Goal: Task Accomplishment & Management: Complete application form

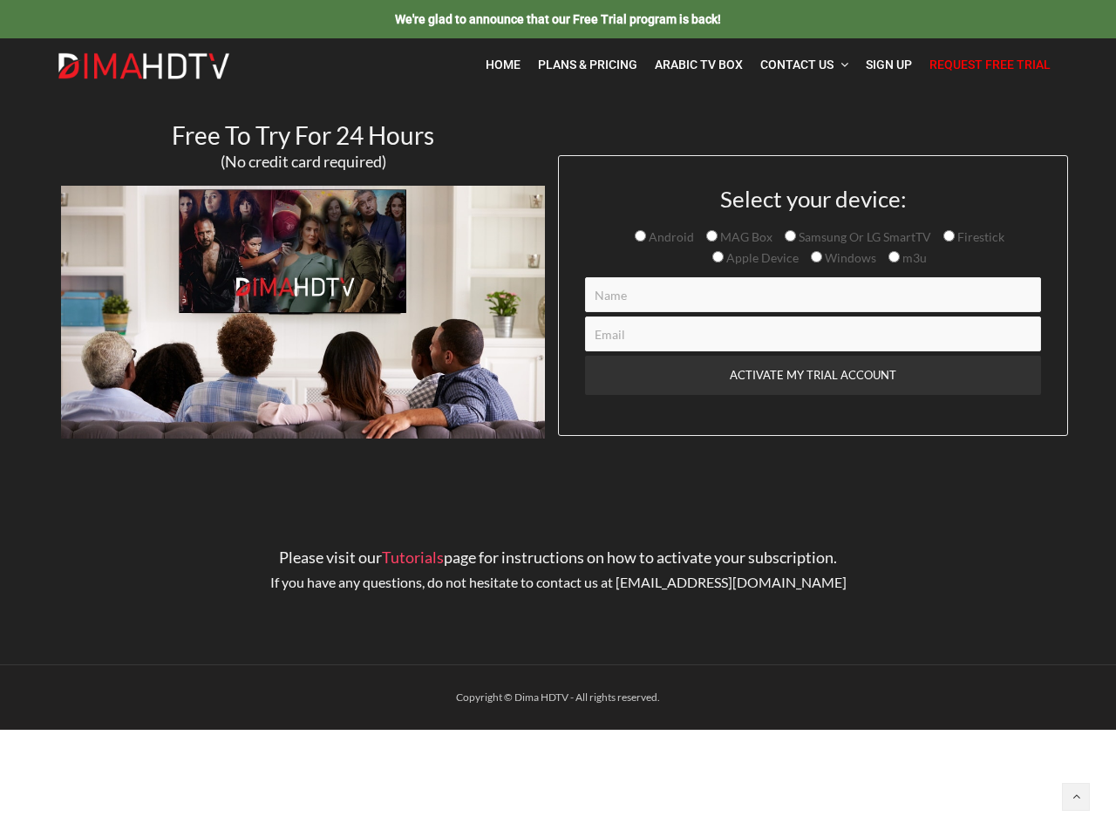
click at [558, 364] on div "Select your device: Android MAG Box Samsung Or LG SmartTV Firestick Apple Devic…" at bounding box center [813, 295] width 510 height 281
click at [643, 235] on input "Android" at bounding box center [640, 235] width 11 height 11
radio input "true"
click at [712, 235] on input "MAG Box" at bounding box center [711, 235] width 11 height 11
radio input "true"
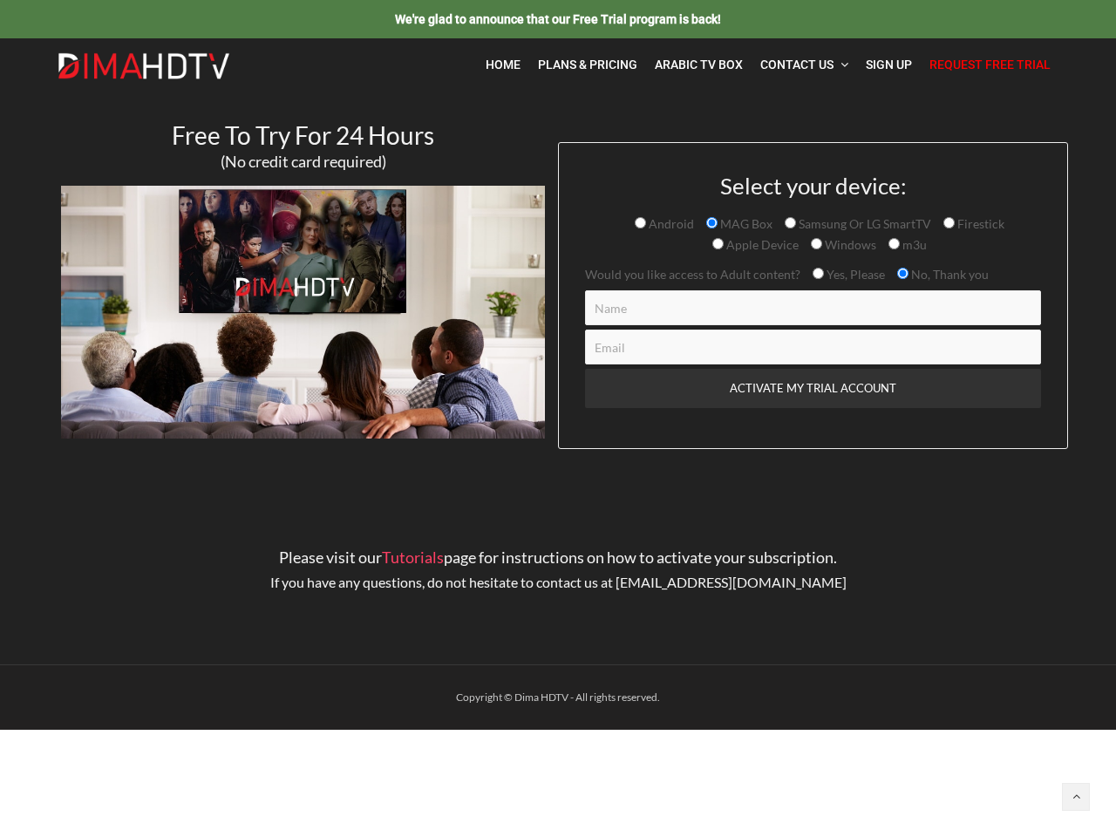
click at [788, 235] on div "Select your device: Android MAG Box Samsung Or LG SmartTV Firestick Apple Devic…" at bounding box center [813, 309] width 456 height 270
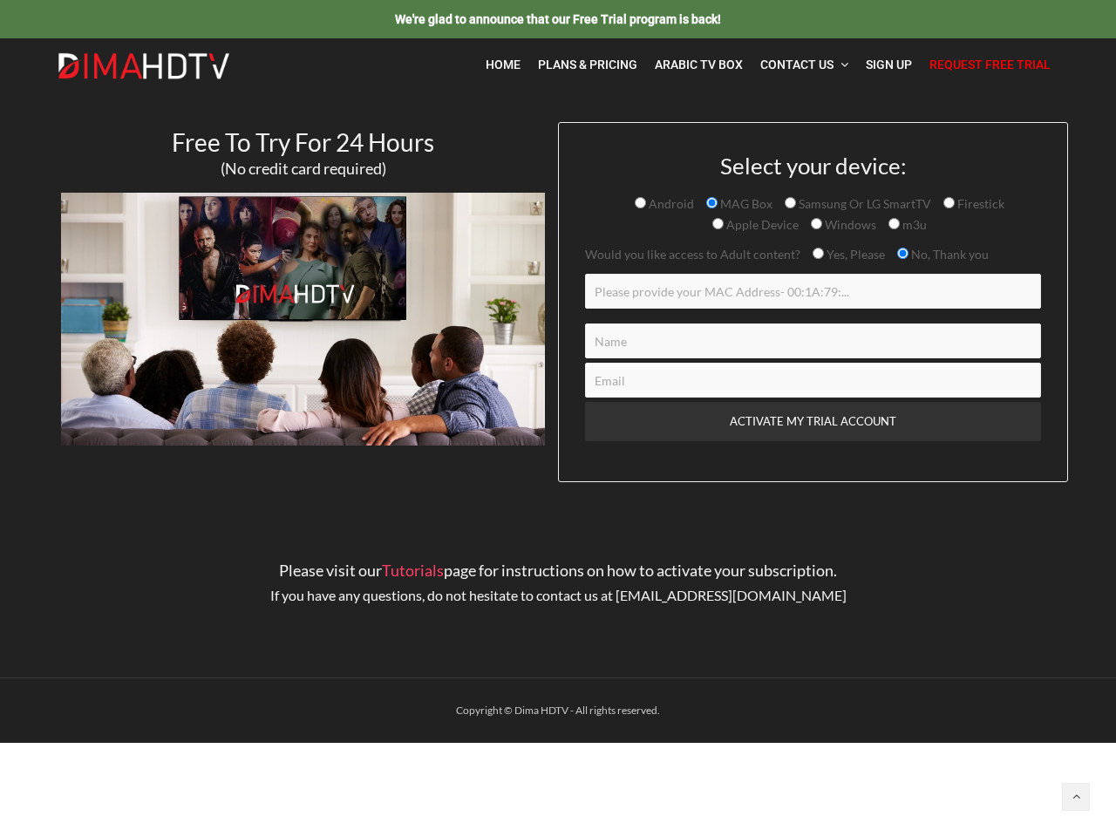
click at [947, 235] on div "Select your device: Android MAG Box Samsung Or LG SmartTV Firestick Apple Devic…" at bounding box center [813, 314] width 456 height 323
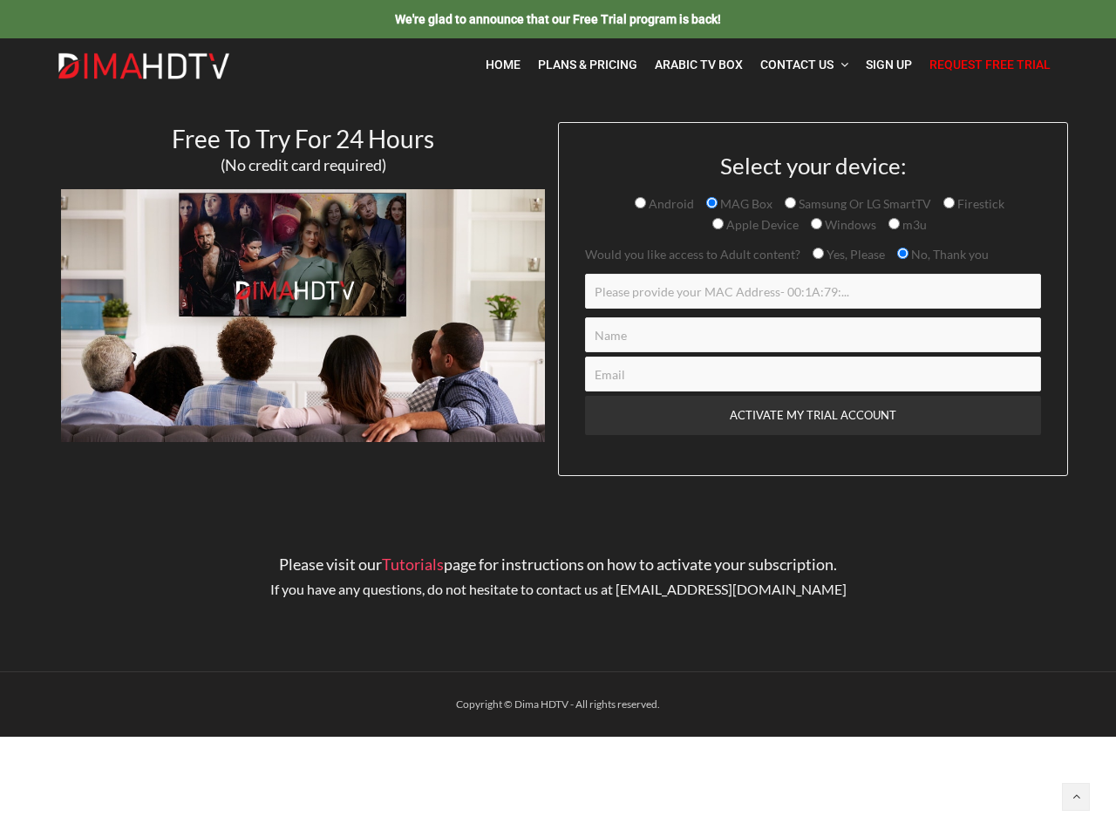
click at [719, 256] on p "Would you like access to Adult content? Yes, Please No, Thank you" at bounding box center [813, 254] width 456 height 21
click at [815, 256] on input "Yes, Please" at bounding box center [818, 253] width 11 height 11
radio input "true"
click at [892, 256] on span "Yes, Please No, Thank you" at bounding box center [894, 254] width 188 height 15
click at [813, 295] on input "Contact form" at bounding box center [813, 291] width 456 height 35
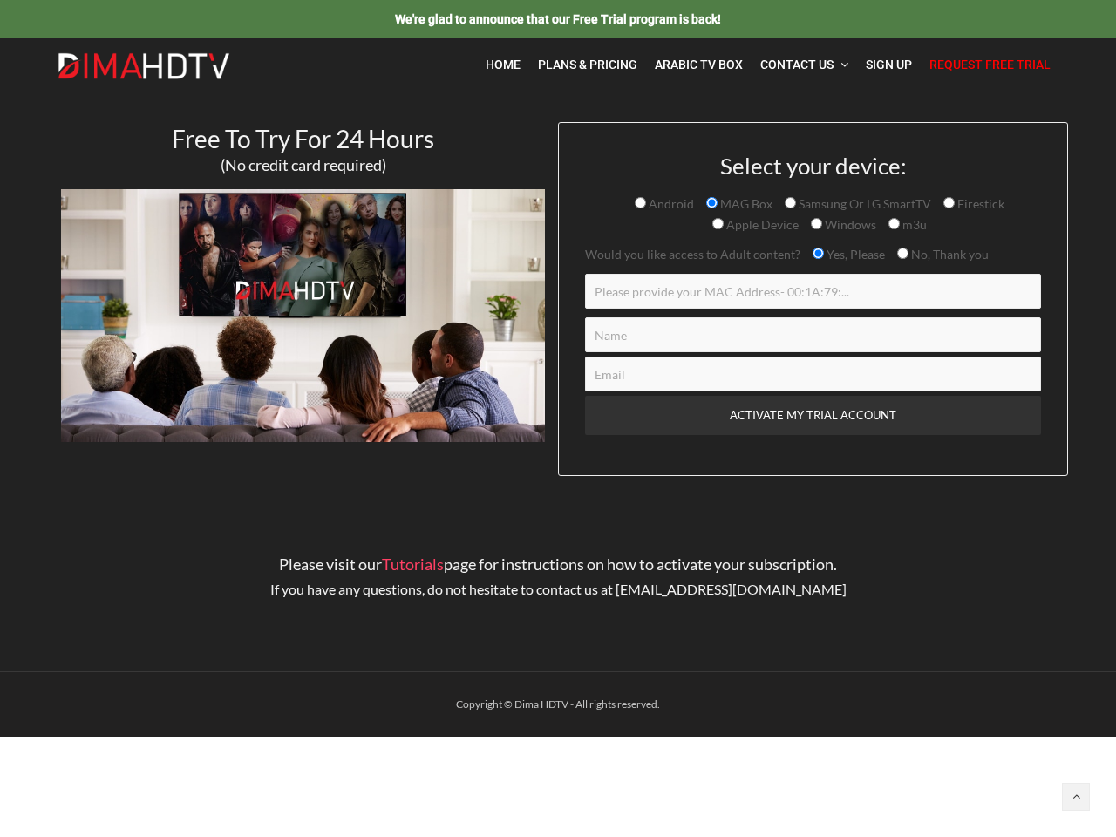
click at [813, 334] on input "Contact form" at bounding box center [813, 334] width 456 height 35
